Goal: Book appointment/travel/reservation

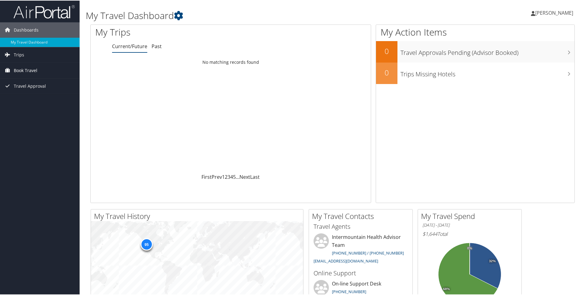
click at [34, 71] on span "Book Travel" at bounding box center [26, 69] width 24 height 15
click at [43, 100] on link "Book/Manage Online Trips" at bounding box center [40, 100] width 80 height 9
